Goal: Transaction & Acquisition: Purchase product/service

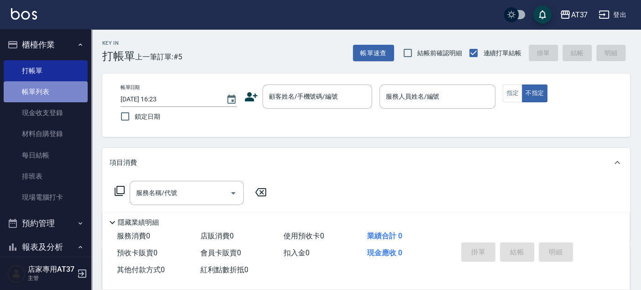
click at [46, 90] on link "帳單列表" at bounding box center [46, 91] width 84 height 21
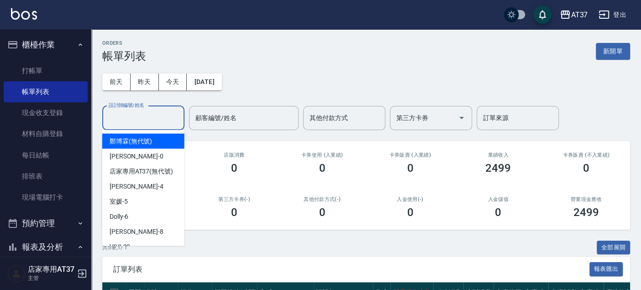
click at [175, 116] on input "設計師編號/姓名" at bounding box center [143, 118] width 74 height 16
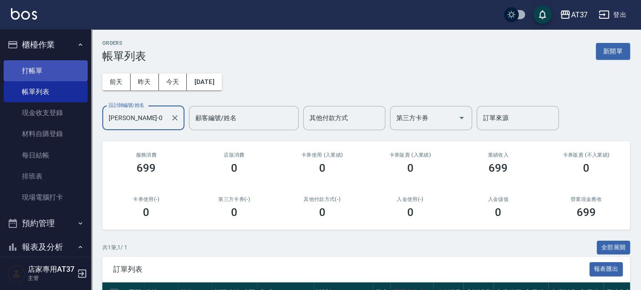
type input "[PERSON_NAME]-0"
click at [42, 74] on link "打帳單" at bounding box center [46, 70] width 84 height 21
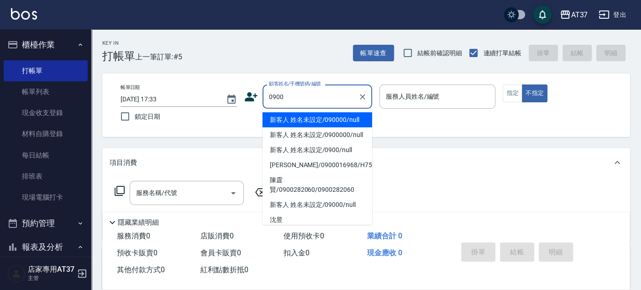
click at [315, 120] on li "新客人 姓名未設定/090000/null" at bounding box center [318, 119] width 110 height 15
type input "新客人 姓名未設定/090000/null"
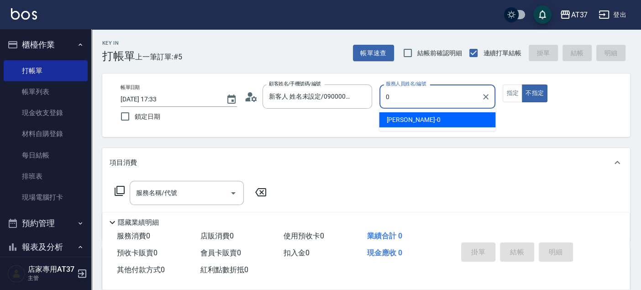
click at [394, 120] on span "[PERSON_NAME] -0" at bounding box center [413, 120] width 54 height 10
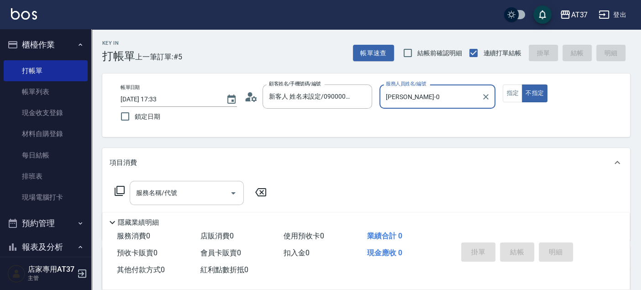
type input "[PERSON_NAME]-0"
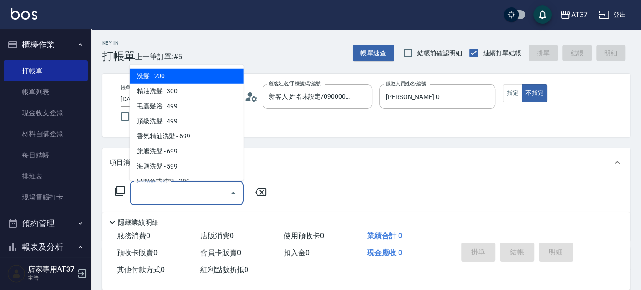
click at [185, 192] on input "服務名稱/代號" at bounding box center [180, 193] width 92 height 16
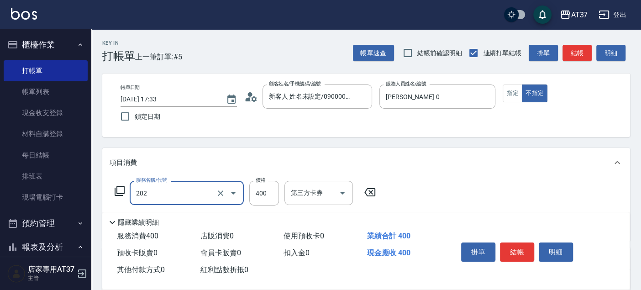
type input "A級單剪(202)"
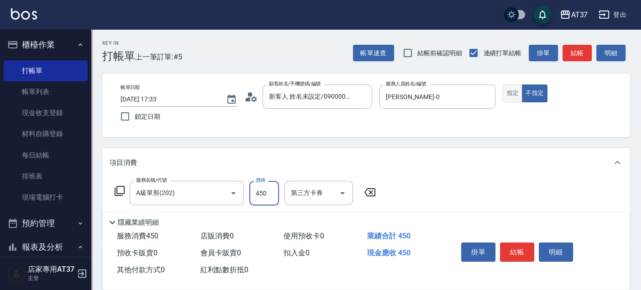
type input "450"
click at [511, 101] on button "指定" at bounding box center [513, 93] width 20 height 18
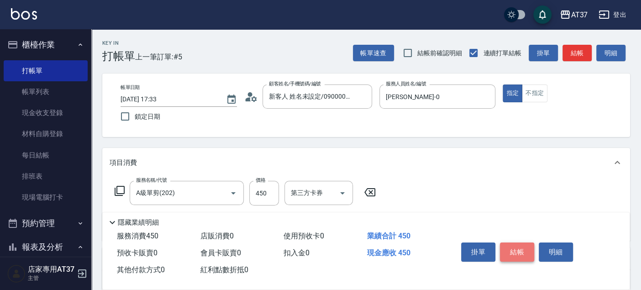
click at [517, 248] on button "結帳" at bounding box center [517, 251] width 34 height 19
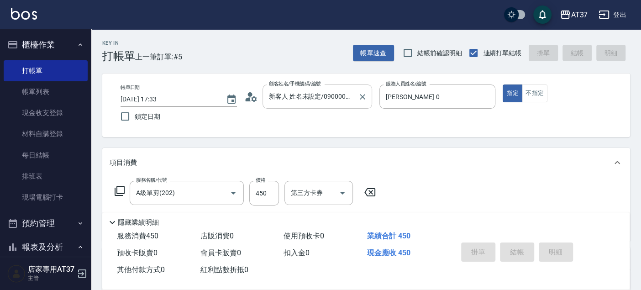
type input "[DATE] 17:34"
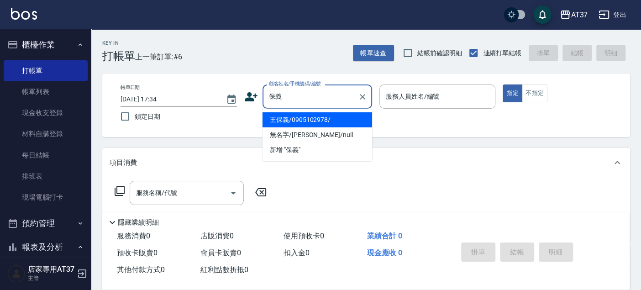
click at [334, 126] on li "王保義/0905102978/" at bounding box center [318, 119] width 110 height 15
type input "王保義/0905102978/"
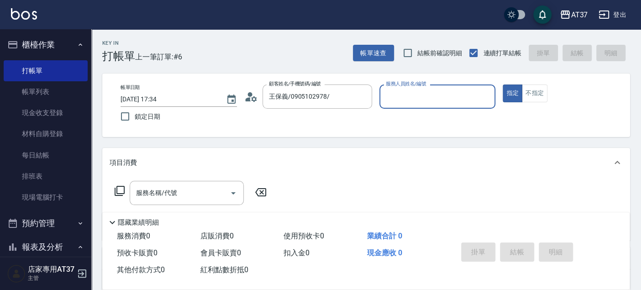
type input "[PERSON_NAME]-0"
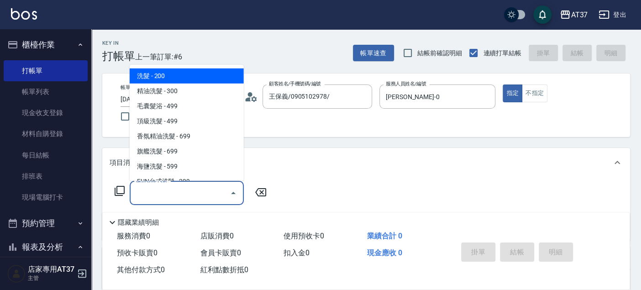
click at [202, 188] on input "服務名稱/代號" at bounding box center [180, 193] width 92 height 16
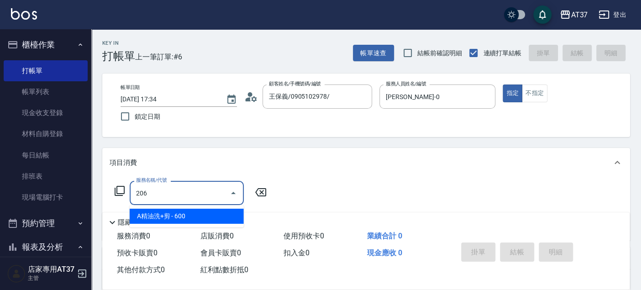
type input "A精油洗+剪(206)"
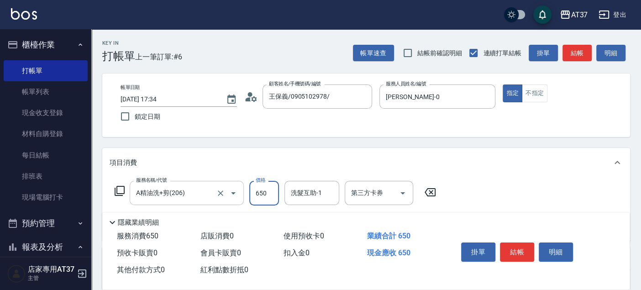
type input "650"
click at [511, 252] on button "結帳" at bounding box center [517, 251] width 34 height 19
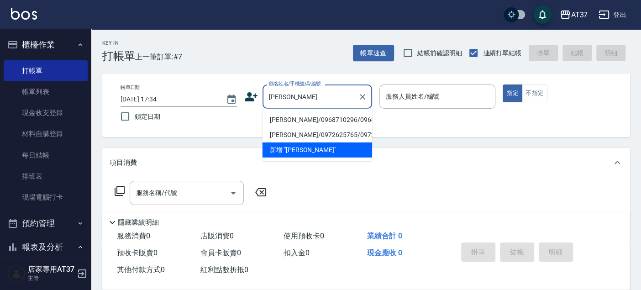
click at [336, 126] on li "[PERSON_NAME]/0968710296/0968710296" at bounding box center [318, 119] width 110 height 15
type input "[PERSON_NAME]/0968710296/0968710296"
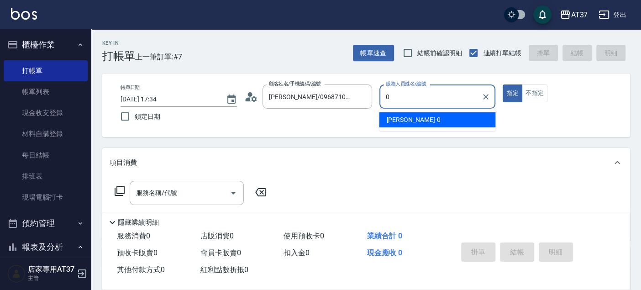
click at [398, 124] on span "[PERSON_NAME] -0" at bounding box center [413, 120] width 54 height 10
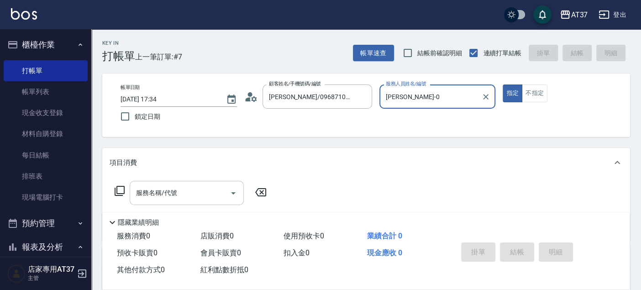
type input "[PERSON_NAME]-0"
click at [157, 194] on div "服務名稱/代號 服務名稱/代號" at bounding box center [187, 193] width 114 height 24
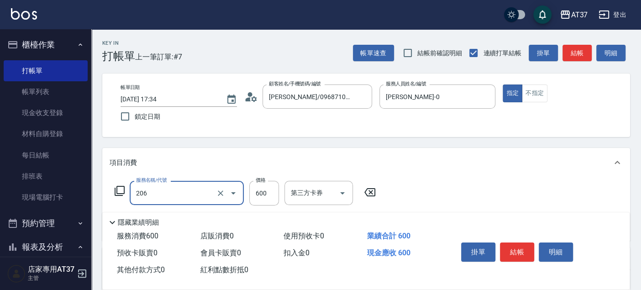
type input "A精油洗+剪(206)"
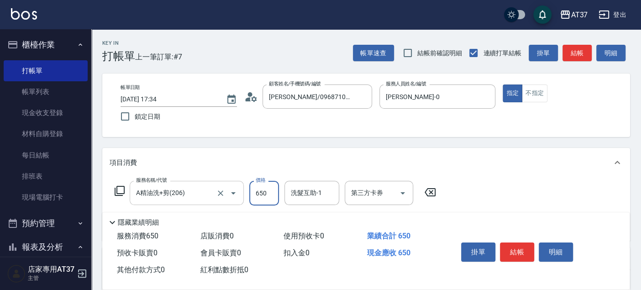
type input "650"
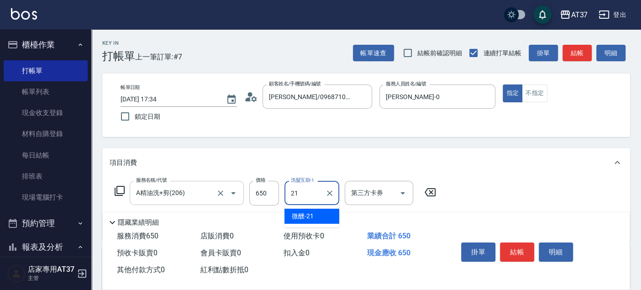
type input "微醺-21"
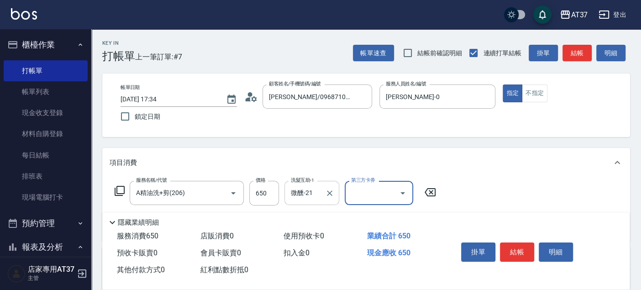
click at [304, 196] on input "微醺-21" at bounding box center [305, 193] width 33 height 16
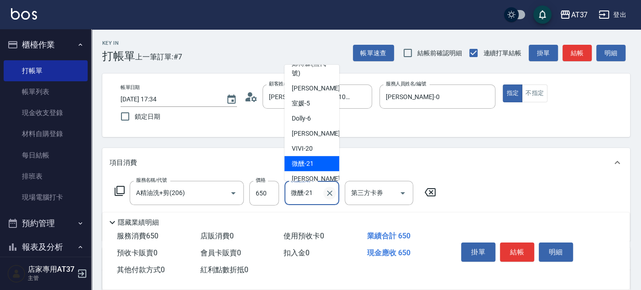
click at [326, 193] on icon "Clear" at bounding box center [329, 193] width 9 height 9
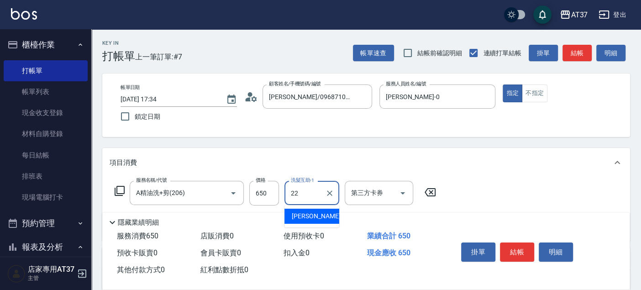
type input "威廉-22"
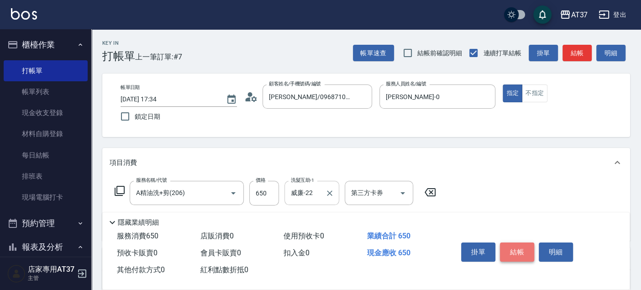
click at [520, 246] on button "結帳" at bounding box center [517, 251] width 34 height 19
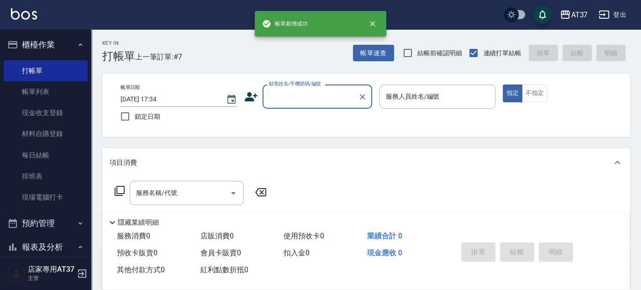
scroll to position [0, 0]
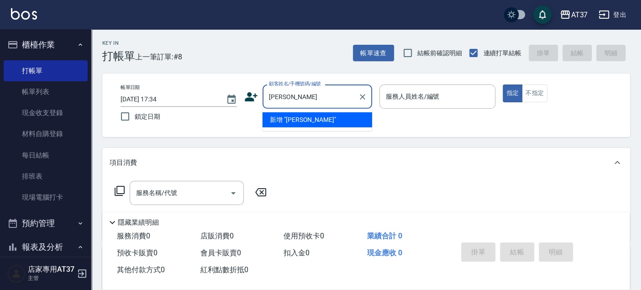
type input "[PERSON_NAME]"
click at [364, 99] on icon "Clear" at bounding box center [362, 96] width 9 height 9
type input "無名字/0928246844/null"
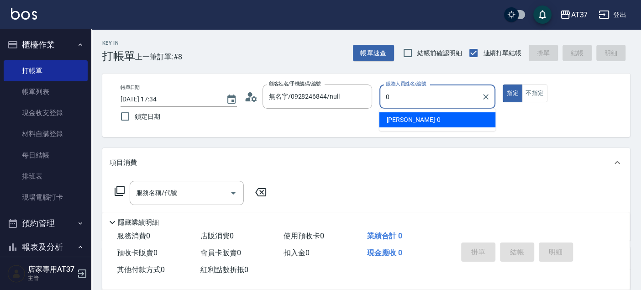
click at [439, 122] on div "[PERSON_NAME] -0" at bounding box center [437, 119] width 116 height 15
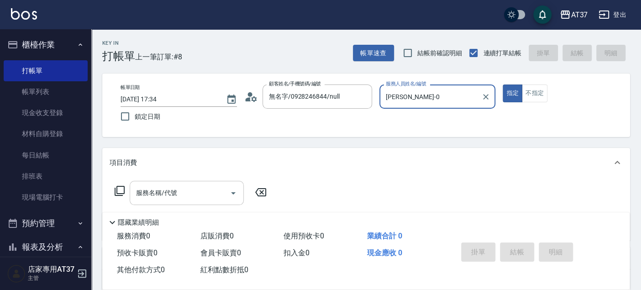
type input "[PERSON_NAME]-0"
click at [159, 194] on div "服務名稱/代號 服務名稱/代號" at bounding box center [187, 193] width 114 height 24
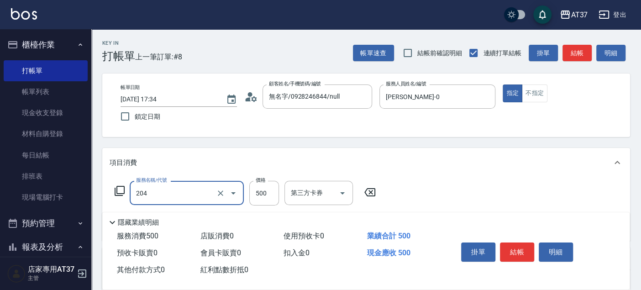
type input "A級洗+剪(204)"
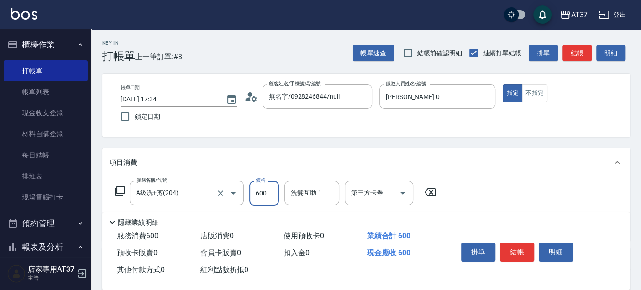
type input "600"
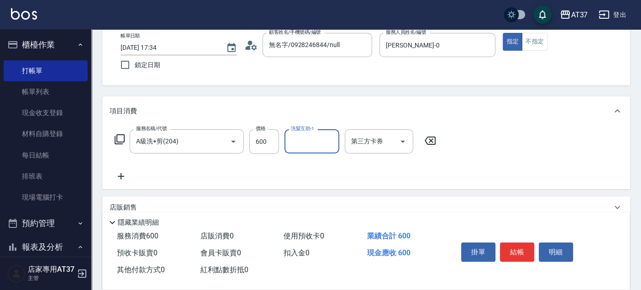
scroll to position [101, 0]
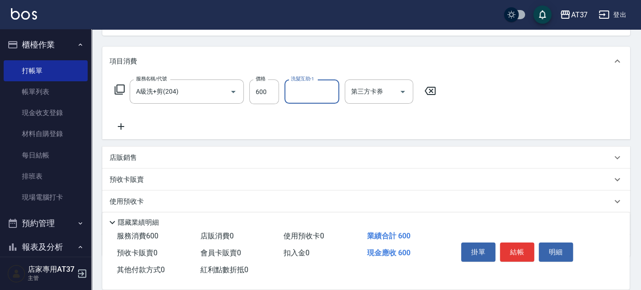
click at [192, 161] on div "店販銷售" at bounding box center [361, 158] width 502 height 10
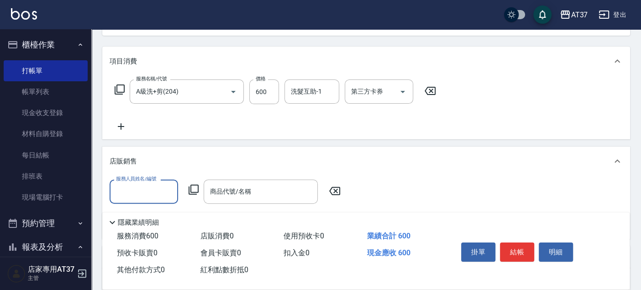
scroll to position [0, 0]
click at [162, 221] on div "[PERSON_NAME] -0" at bounding box center [144, 214] width 68 height 15
type input "[PERSON_NAME]-0"
click at [194, 193] on icon at bounding box center [193, 189] width 11 height 11
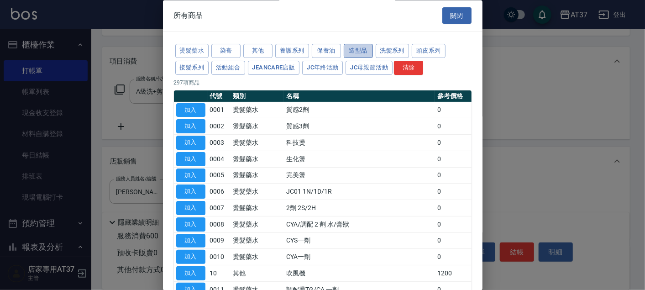
click at [351, 51] on button "造型品" at bounding box center [358, 51] width 29 height 14
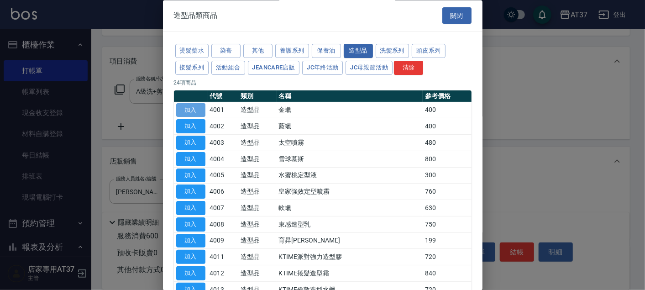
click at [196, 112] on button "加入" at bounding box center [190, 110] width 29 height 14
type input "金蠟"
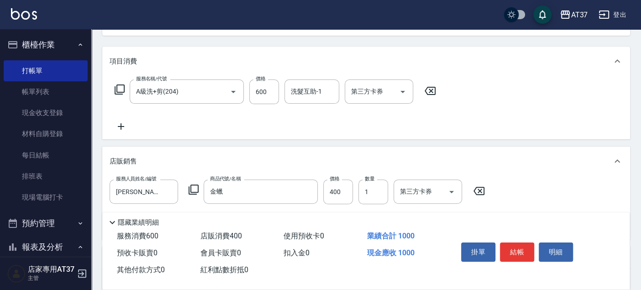
scroll to position [51, 0]
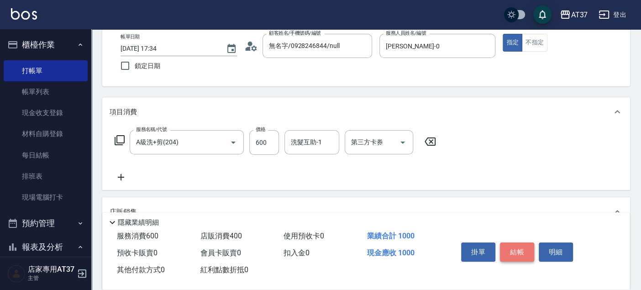
click at [509, 249] on button "結帳" at bounding box center [517, 251] width 34 height 19
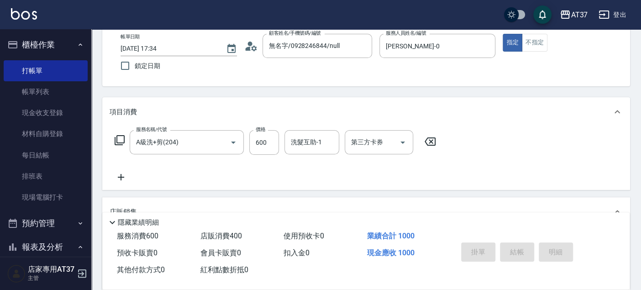
type input "[DATE] 17:35"
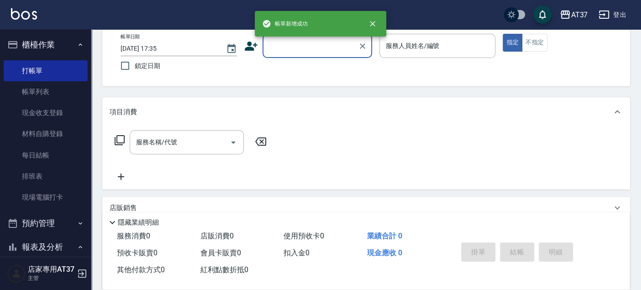
scroll to position [0, 0]
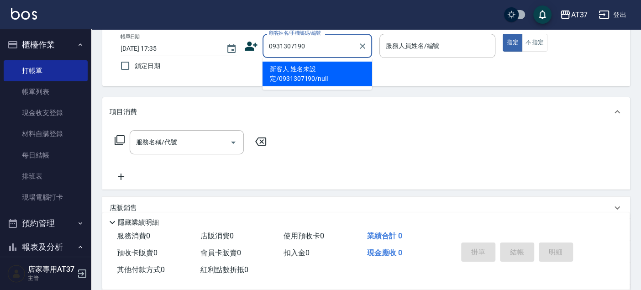
type input "新客人 姓名未設定/0931307190/null"
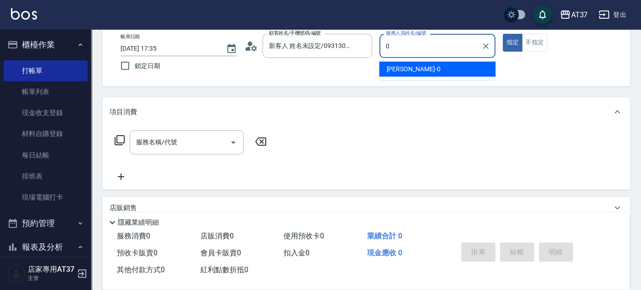
click at [428, 64] on div "[PERSON_NAME] -0" at bounding box center [437, 69] width 116 height 15
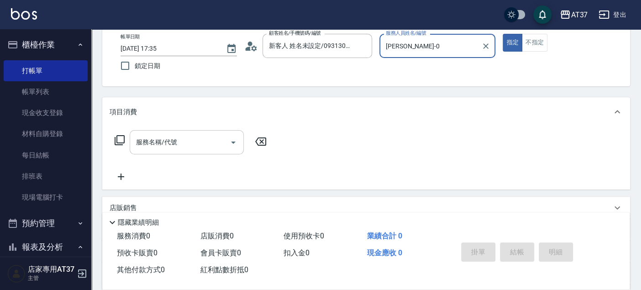
type input "[PERSON_NAME]-0"
click at [201, 146] on input "服務名稱/代號" at bounding box center [180, 142] width 92 height 16
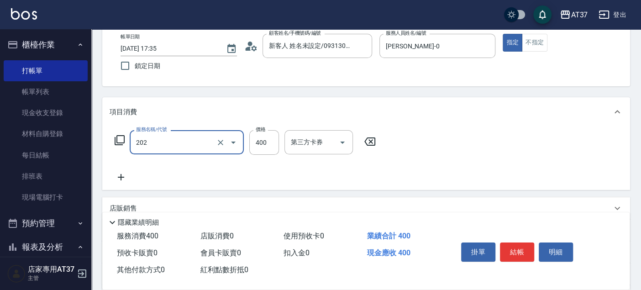
type input "A級單剪(202)"
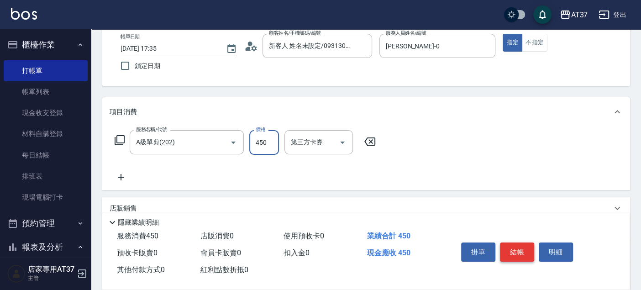
type input "450"
click at [511, 254] on button "結帳" at bounding box center [517, 251] width 34 height 19
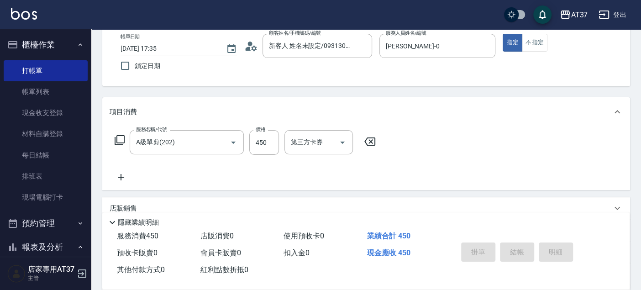
type input "[DATE] 17:36"
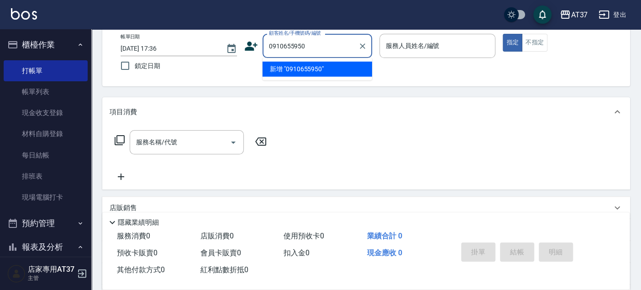
type input "0910655950"
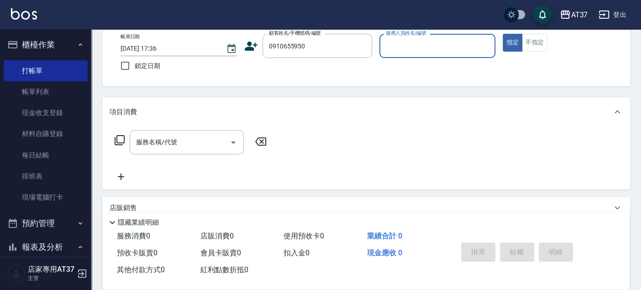
type input "0"
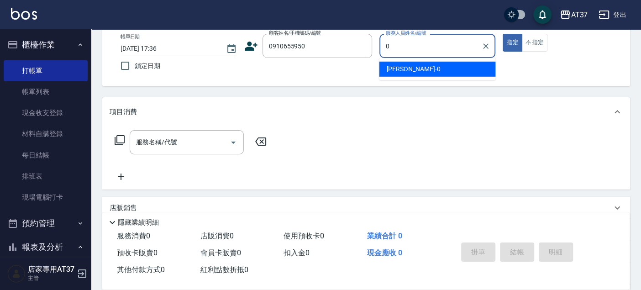
type input "[PERSON_NAME]/0910655950/0910655950"
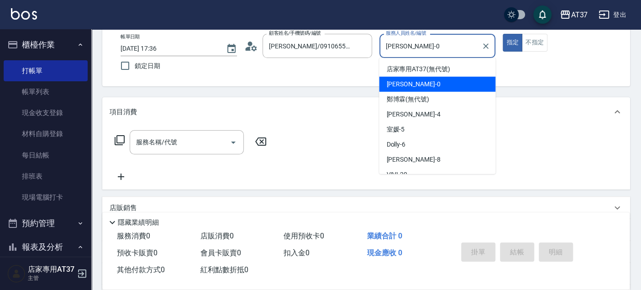
click at [421, 78] on div "[PERSON_NAME] -0" at bounding box center [437, 84] width 116 height 15
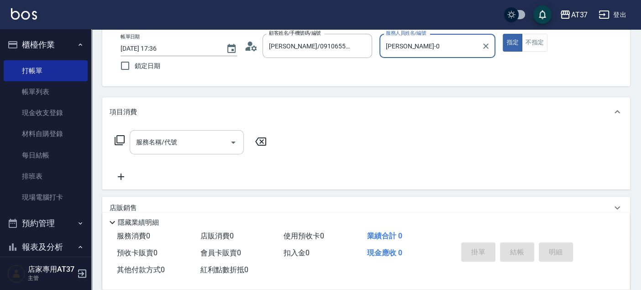
type input "[PERSON_NAME]-0"
click at [176, 142] on div "服務名稱/代號 服務名稱/代號" at bounding box center [187, 142] width 114 height 24
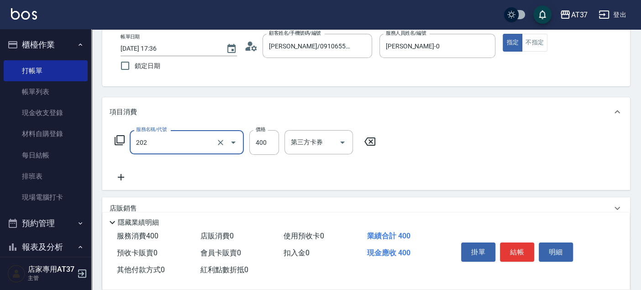
type input "A級單剪(202)"
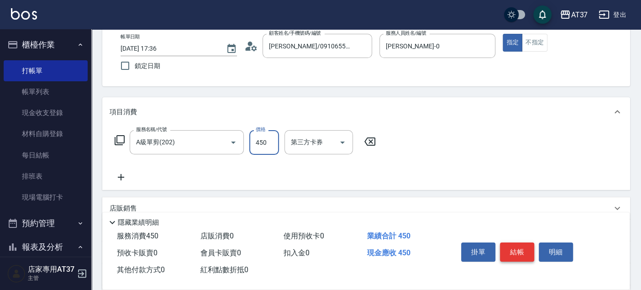
type input "450"
click at [518, 253] on button "結帳" at bounding box center [517, 251] width 34 height 19
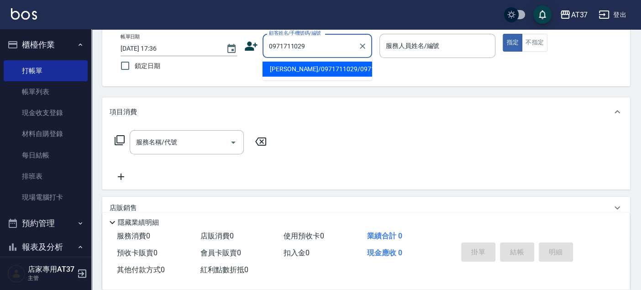
type input "[PERSON_NAME]/0971711029/0971711029"
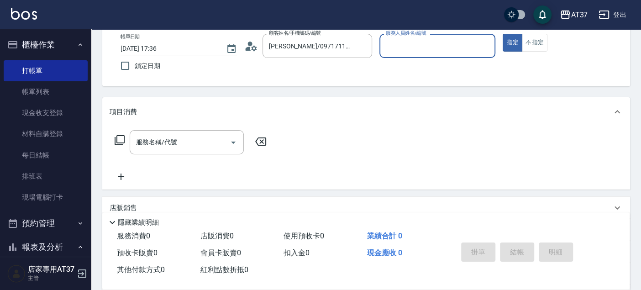
type input "[PERSON_NAME]-0"
click at [116, 140] on icon at bounding box center [119, 140] width 11 height 11
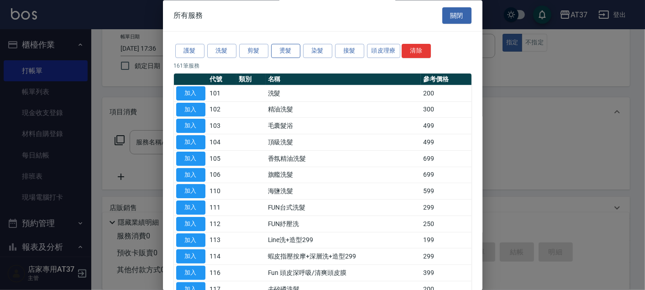
drag, startPoint x: 297, startPoint y: 38, endPoint x: 294, endPoint y: 52, distance: 14.2
click at [294, 52] on button "燙髮" at bounding box center [285, 51] width 29 height 14
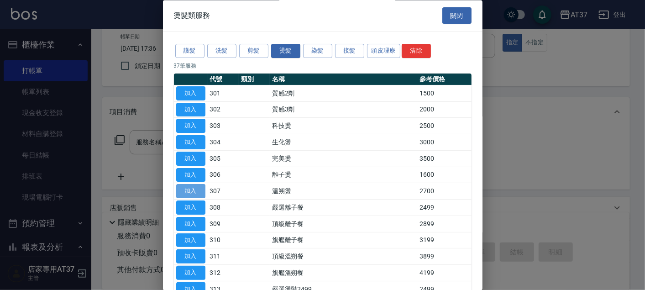
click at [194, 190] on button "加入" at bounding box center [190, 191] width 29 height 14
type input "溫朔燙(307)"
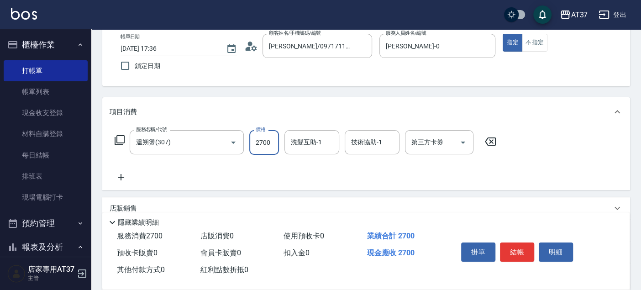
click at [268, 147] on input "2700" at bounding box center [264, 142] width 30 height 25
type input "3000"
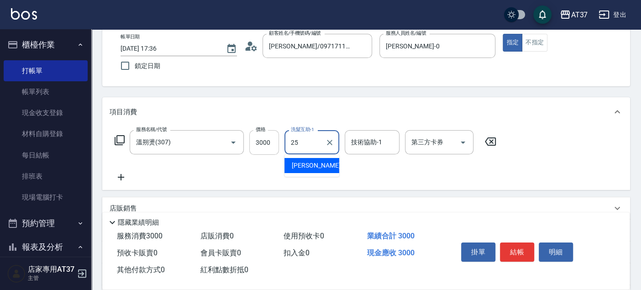
type input "[PERSON_NAME]-25"
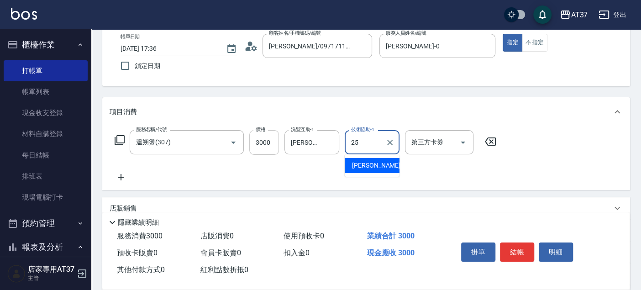
type input "[PERSON_NAME]-25"
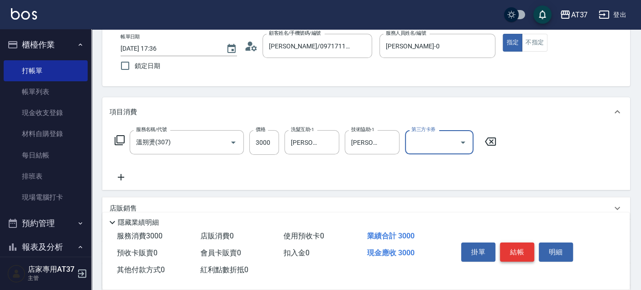
click at [515, 247] on button "結帳" at bounding box center [517, 251] width 34 height 19
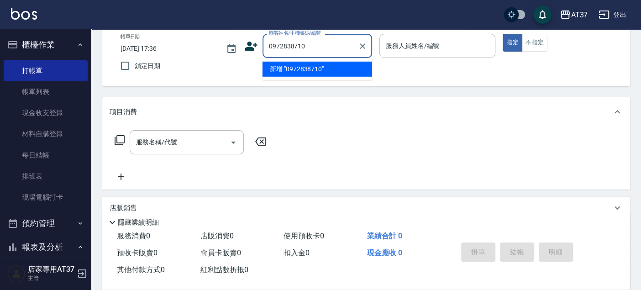
type input "0972838710"
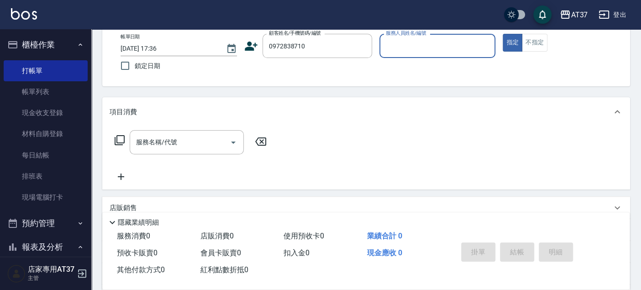
type input "0"
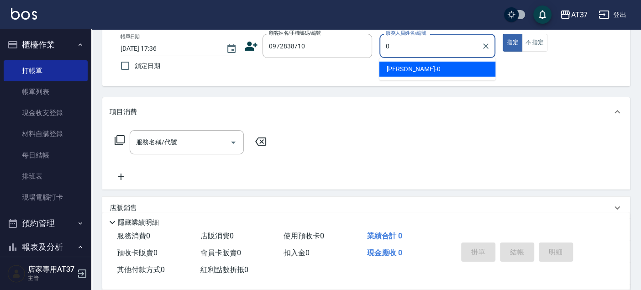
type input "[PERSON_NAME]/0972838710/0972838710"
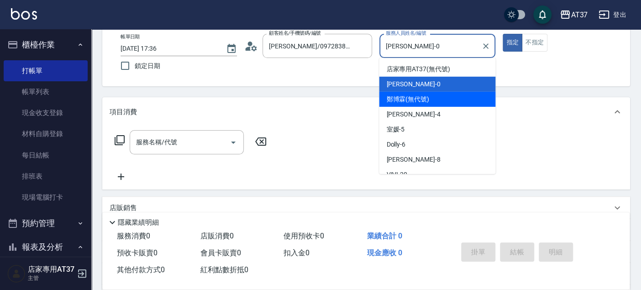
click at [446, 92] on div "[PERSON_NAME](無代號)" at bounding box center [437, 99] width 116 height 15
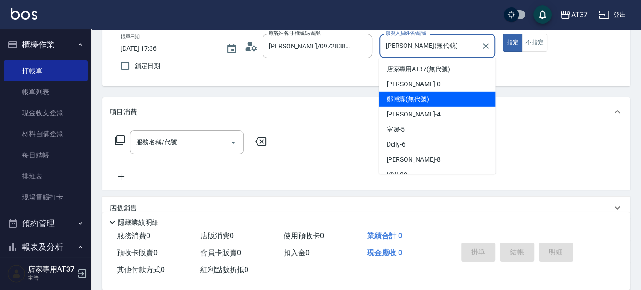
click at [428, 47] on input "[PERSON_NAME](無代號)" at bounding box center [430, 46] width 95 height 16
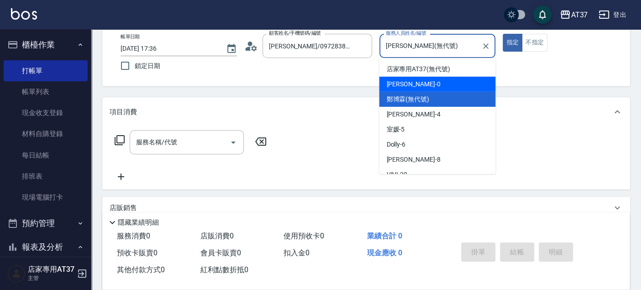
click at [426, 86] on div "[PERSON_NAME] -0" at bounding box center [437, 84] width 116 height 15
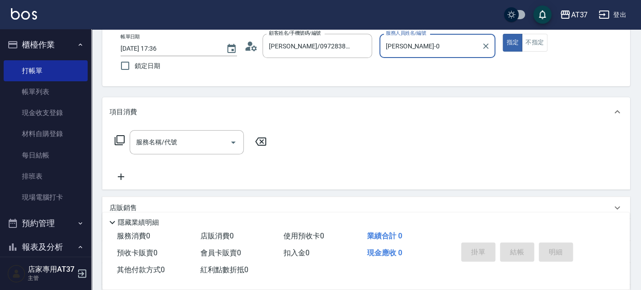
type input "[PERSON_NAME]-0"
click at [119, 140] on icon at bounding box center [119, 140] width 11 height 11
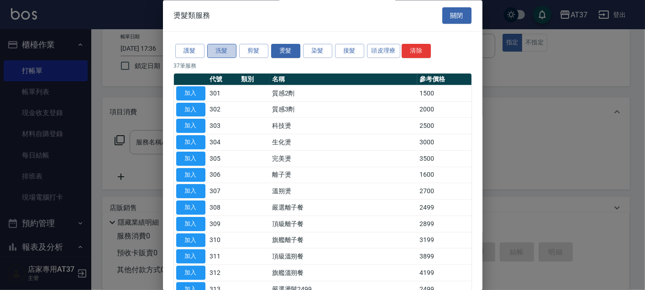
click at [227, 55] on button "洗髮" at bounding box center [221, 51] width 29 height 14
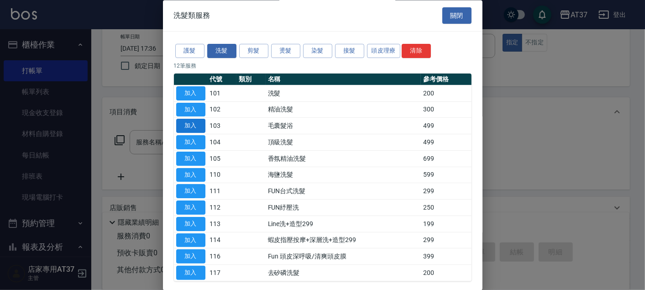
click at [194, 129] on button "加入" at bounding box center [190, 126] width 29 height 14
type input "毛囊髮浴(103)"
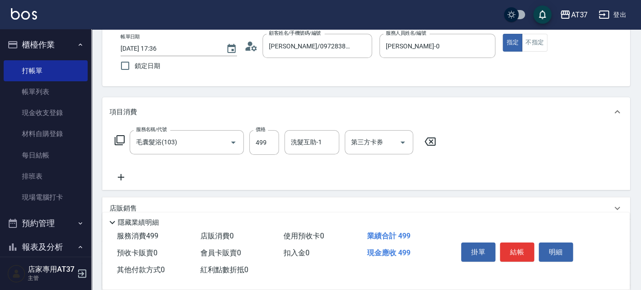
click at [119, 179] on icon at bounding box center [121, 177] width 23 height 11
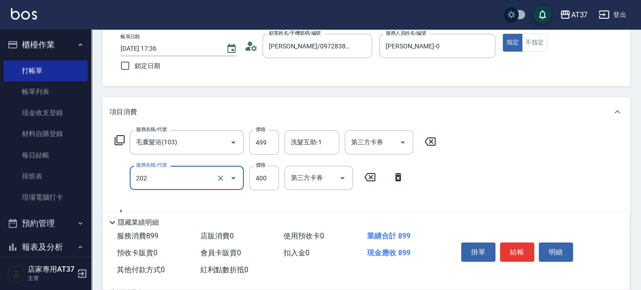
type input "A級單剪(202)"
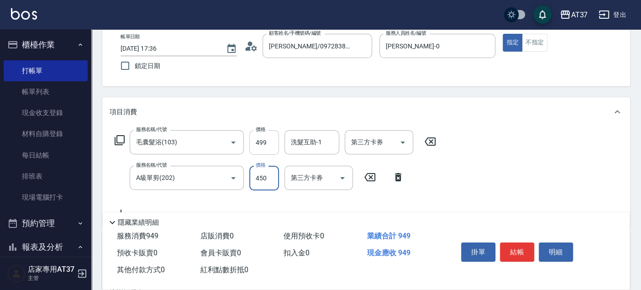
type input "450"
click at [276, 147] on input "499" at bounding box center [264, 142] width 30 height 25
type input "550"
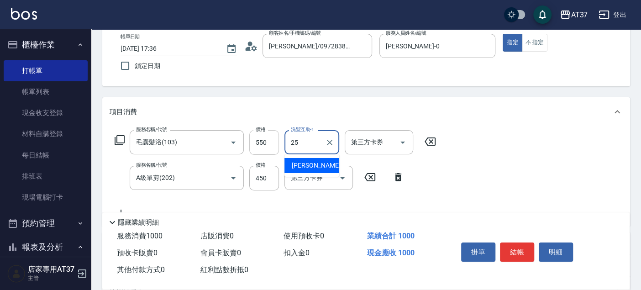
type input "[PERSON_NAME]-25"
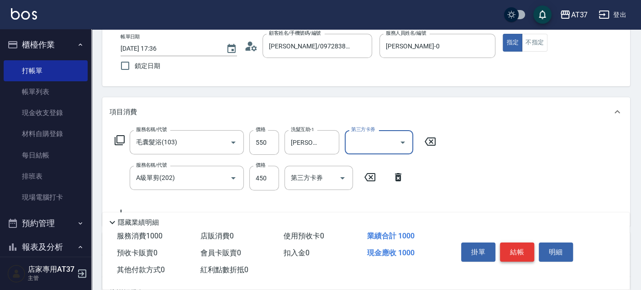
click at [514, 249] on button "結帳" at bounding box center [517, 251] width 34 height 19
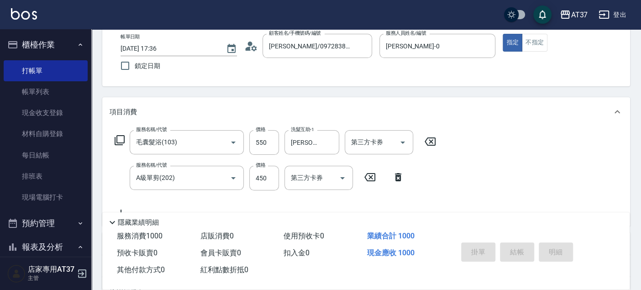
type input "[DATE] 17:37"
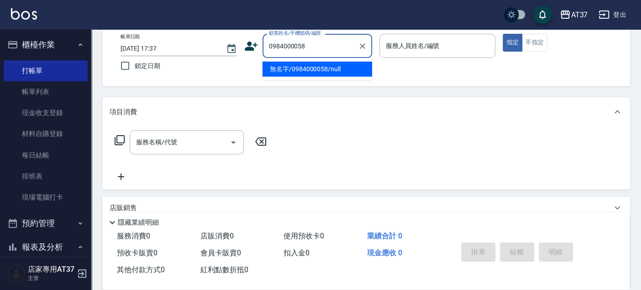
type input "無名字/0984000058/null"
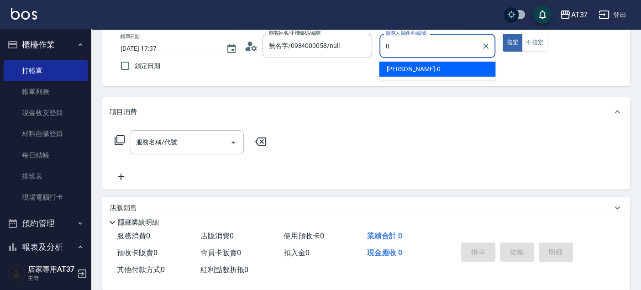
click at [445, 71] on div "[PERSON_NAME] -0" at bounding box center [437, 69] width 116 height 15
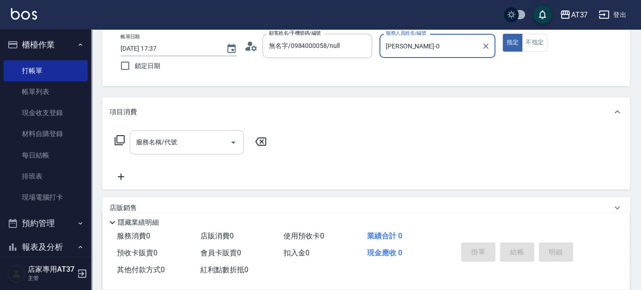
type input "[PERSON_NAME]-0"
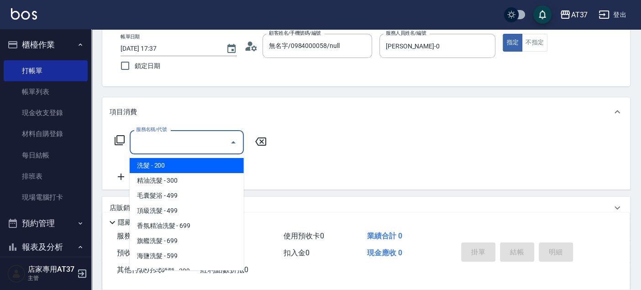
click at [153, 142] on div "服務名稱/代號 服務名稱/代號" at bounding box center [187, 142] width 114 height 24
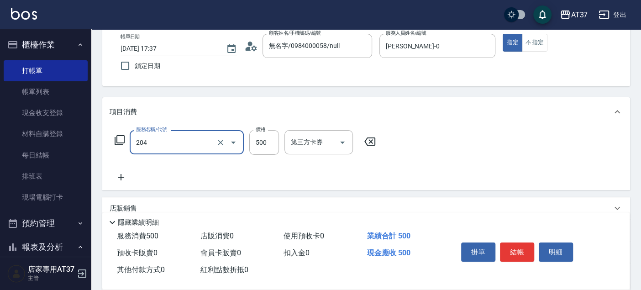
type input "A級洗+剪(204)"
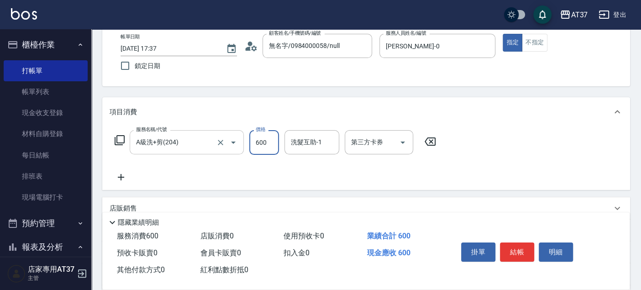
type input "600"
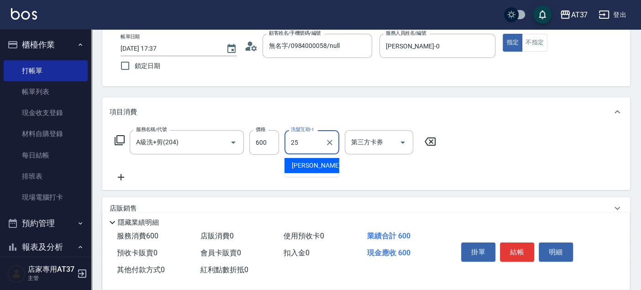
type input "[PERSON_NAME]-25"
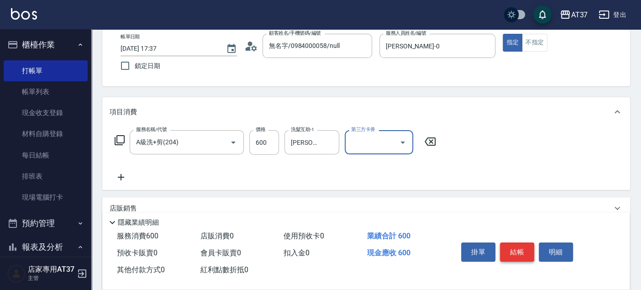
click at [516, 248] on button "結帳" at bounding box center [517, 251] width 34 height 19
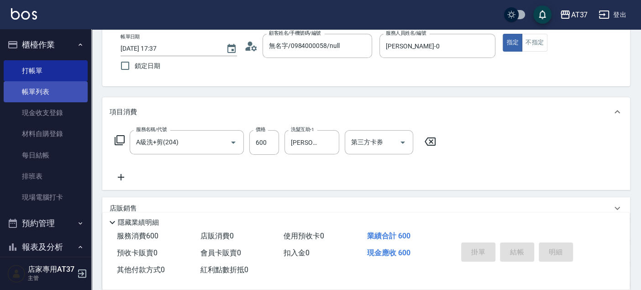
type input "[DATE] 17:38"
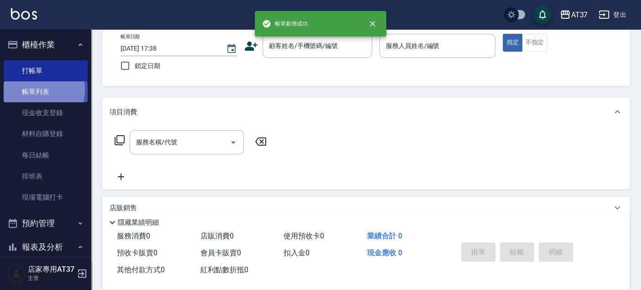
click at [26, 89] on link "帳單列表" at bounding box center [46, 91] width 84 height 21
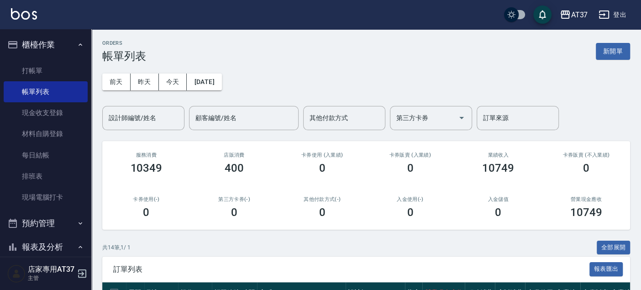
click at [163, 126] on div "設計師編號/姓名" at bounding box center [143, 118] width 82 height 24
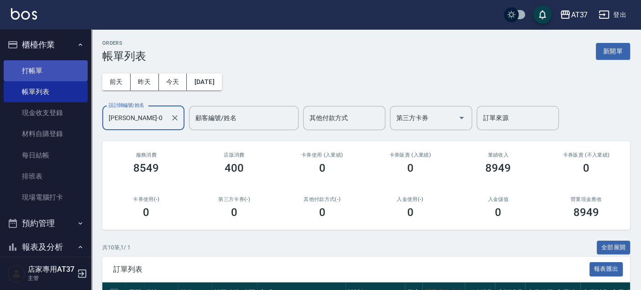
type input "[PERSON_NAME]-0"
click at [58, 76] on link "打帳單" at bounding box center [46, 70] width 84 height 21
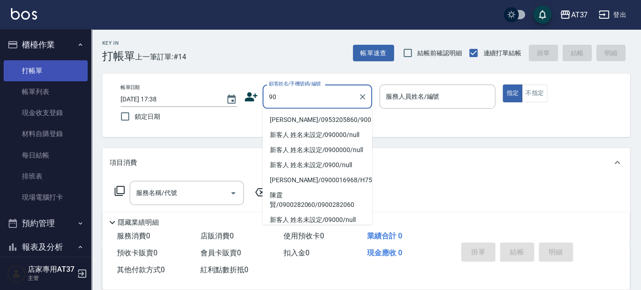
type input "9"
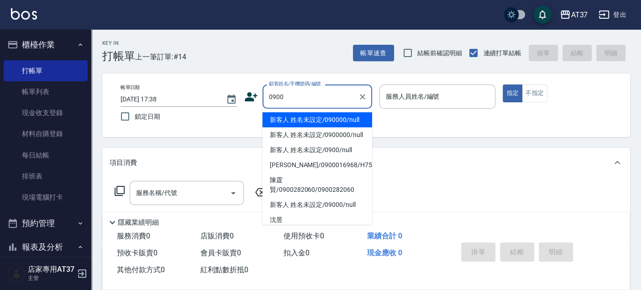
click at [358, 126] on li "新客人 姓名未設定/090000/null" at bounding box center [318, 119] width 110 height 15
type input "新客人 姓名未設定/090000/null"
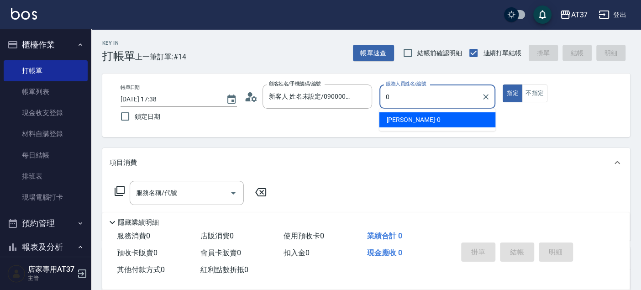
click at [393, 116] on span "[PERSON_NAME] -0" at bounding box center [413, 120] width 54 height 10
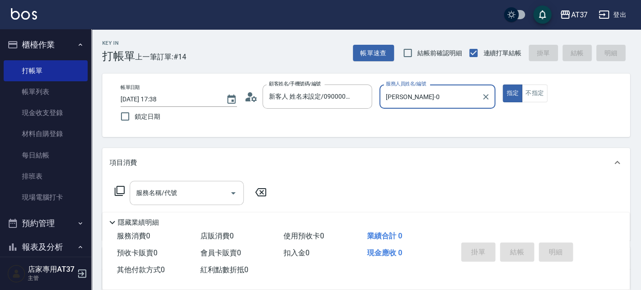
type input "[PERSON_NAME]-0"
click at [184, 194] on input "服務名稱/代號" at bounding box center [180, 193] width 92 height 16
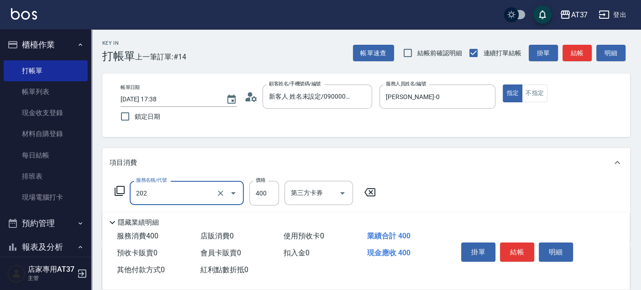
type input "A級單剪(202)"
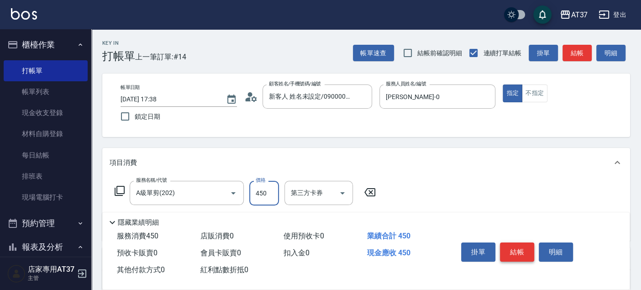
type input "450"
click at [521, 253] on button "結帳" at bounding box center [517, 251] width 34 height 19
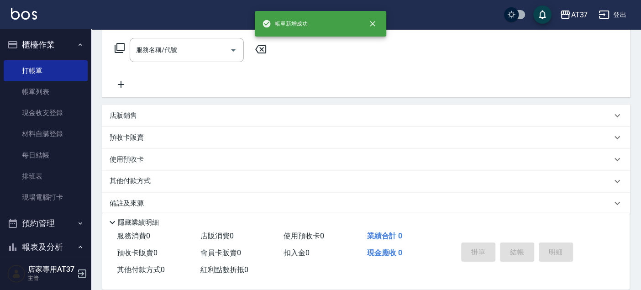
scroll to position [152, 0]
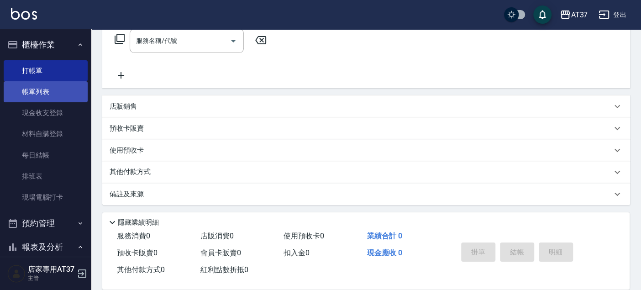
click at [63, 93] on link "帳單列表" at bounding box center [46, 91] width 84 height 21
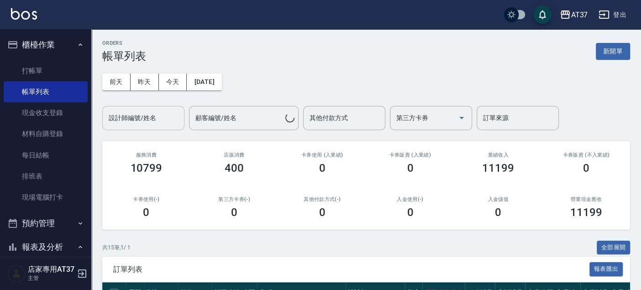
click at [160, 121] on input "設計師編號/姓名" at bounding box center [143, 118] width 74 height 16
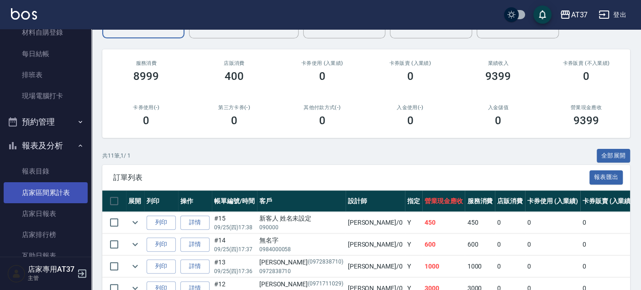
scroll to position [304, 0]
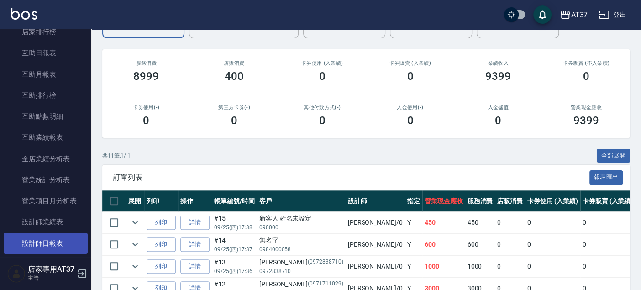
type input "[PERSON_NAME]-0"
drag, startPoint x: 68, startPoint y: 244, endPoint x: 74, endPoint y: 245, distance: 6.0
click at [68, 244] on link "設計師日報表" at bounding box center [46, 243] width 84 height 21
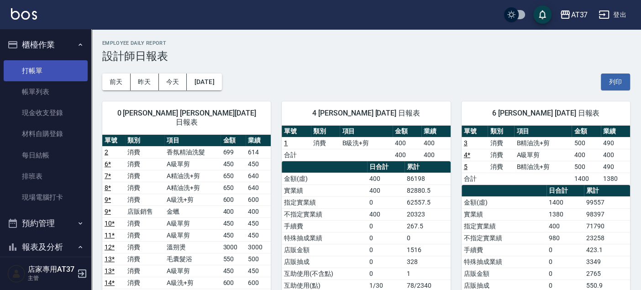
click at [48, 75] on link "打帳單" at bounding box center [46, 70] width 84 height 21
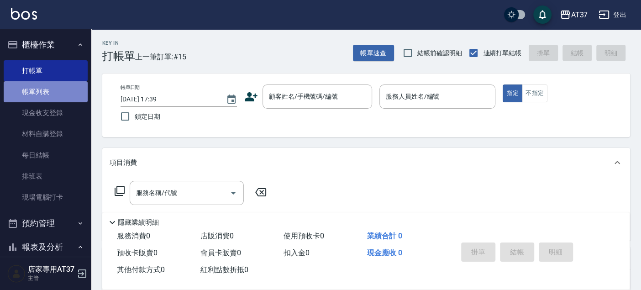
click at [67, 95] on link "帳單列表" at bounding box center [46, 91] width 84 height 21
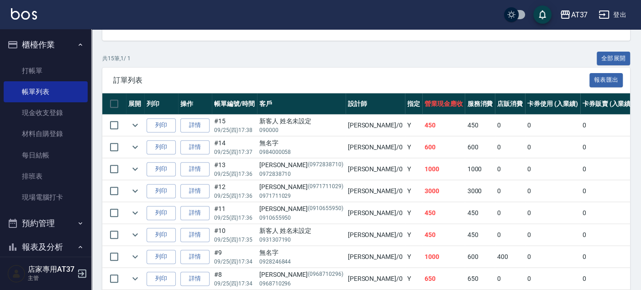
scroll to position [203, 0]
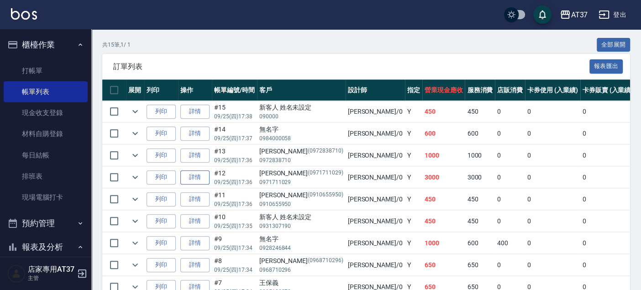
click at [187, 176] on link "詳情" at bounding box center [194, 177] width 29 height 14
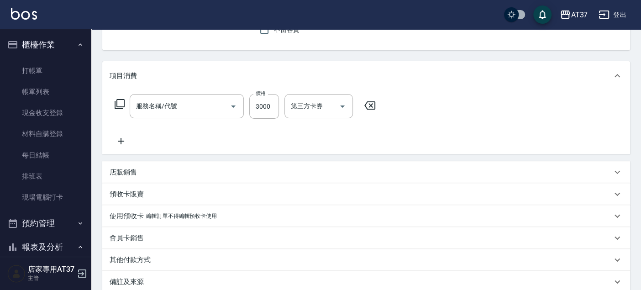
type input "[DATE] 17:36"
type input "[PERSON_NAME]-0"
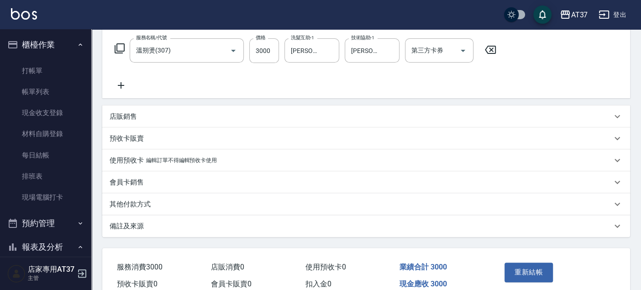
type input "[PERSON_NAME]/0971711029/0971711029"
type input "溫朔燙(307)"
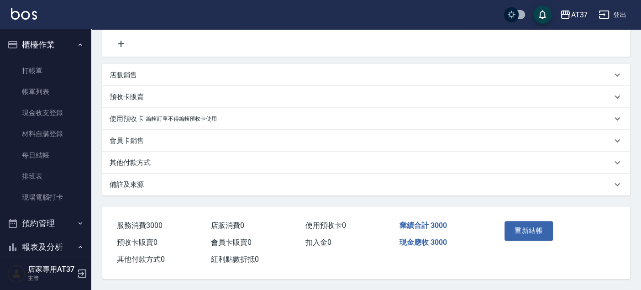
click at [197, 160] on div "其他付款方式" at bounding box center [361, 163] width 502 height 10
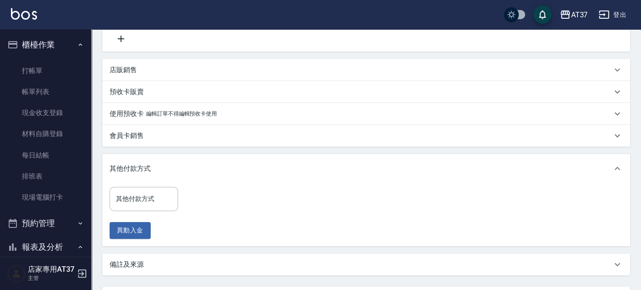
scroll to position [239, 0]
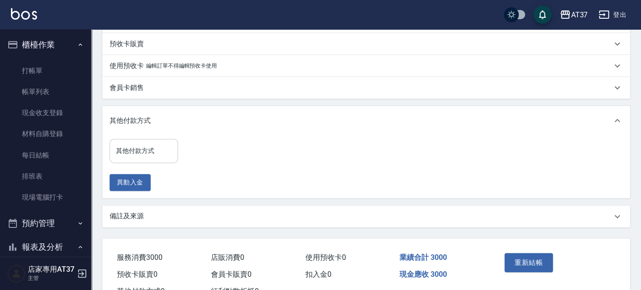
click at [173, 149] on input "其他付款方式" at bounding box center [144, 151] width 60 height 16
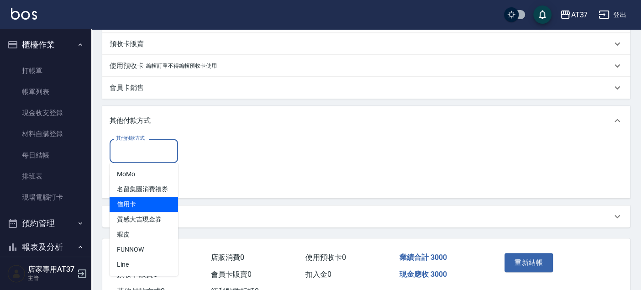
click at [150, 204] on span "信用卡" at bounding box center [144, 204] width 68 height 15
type input "信用卡"
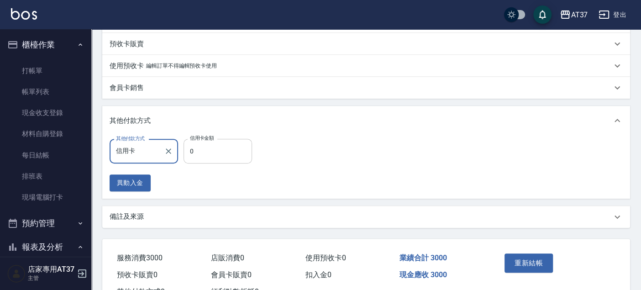
click at [210, 158] on input "0" at bounding box center [218, 151] width 68 height 25
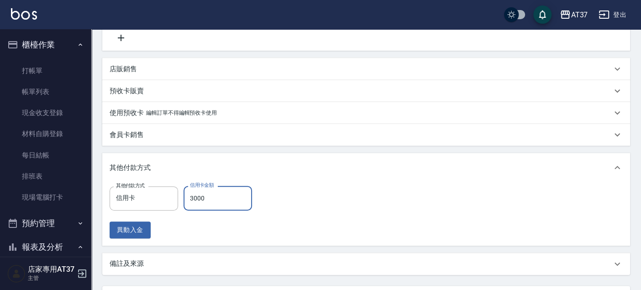
scroll to position [253, 0]
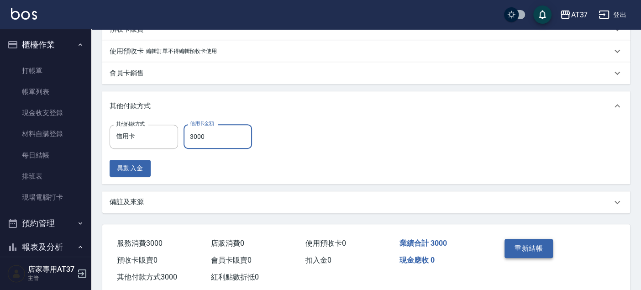
type input "3000"
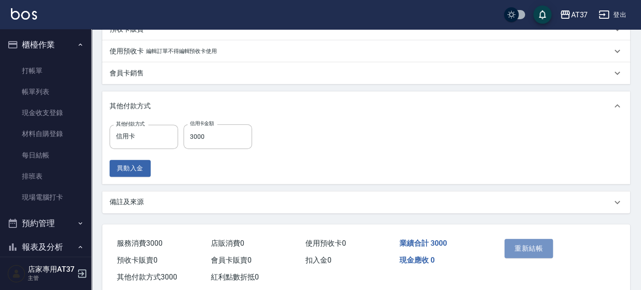
click at [548, 247] on button "重新結帳" at bounding box center [528, 248] width 48 height 19
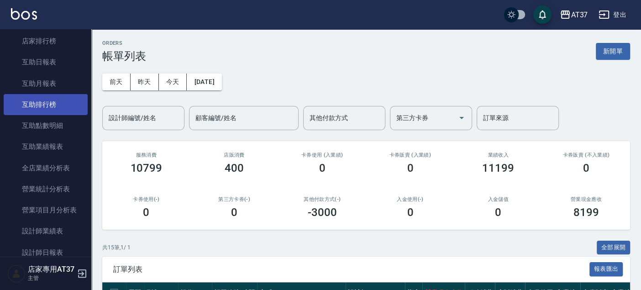
scroll to position [304, 0]
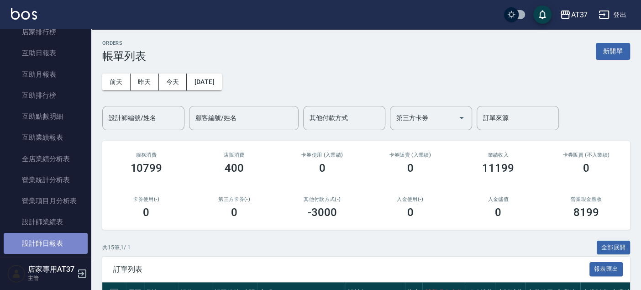
click at [68, 242] on link "設計師日報表" at bounding box center [46, 243] width 84 height 21
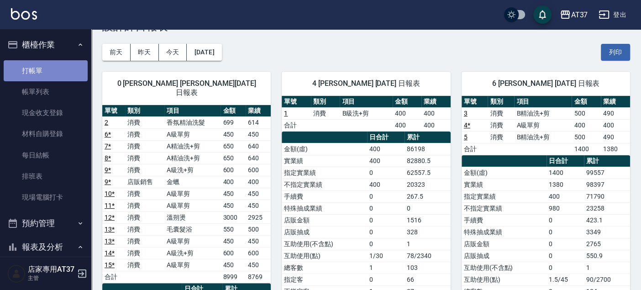
click at [49, 72] on link "打帳單" at bounding box center [46, 70] width 84 height 21
